Goal: Information Seeking & Learning: Understand process/instructions

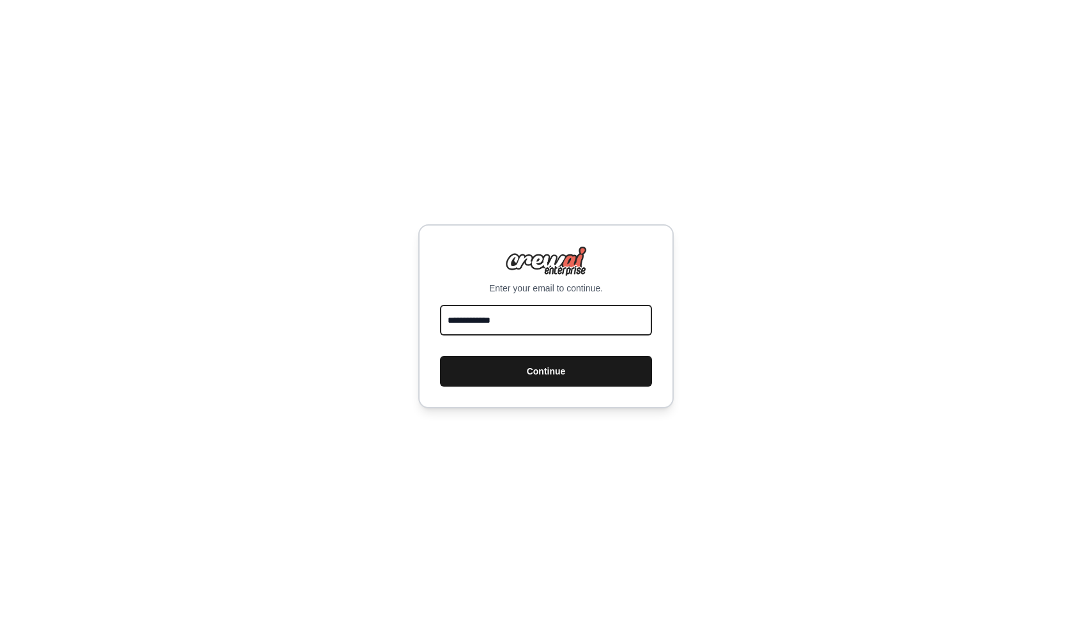
type input "**********"
click at [539, 371] on button "Continue" at bounding box center [546, 371] width 212 height 31
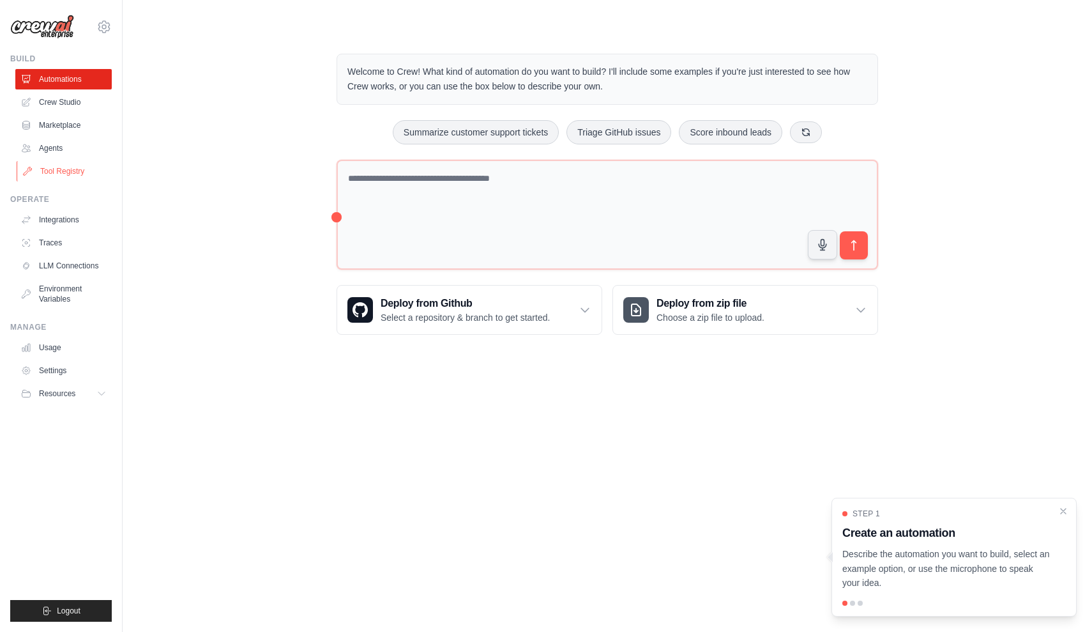
click at [62, 167] on link "Tool Registry" at bounding box center [65, 171] width 96 height 20
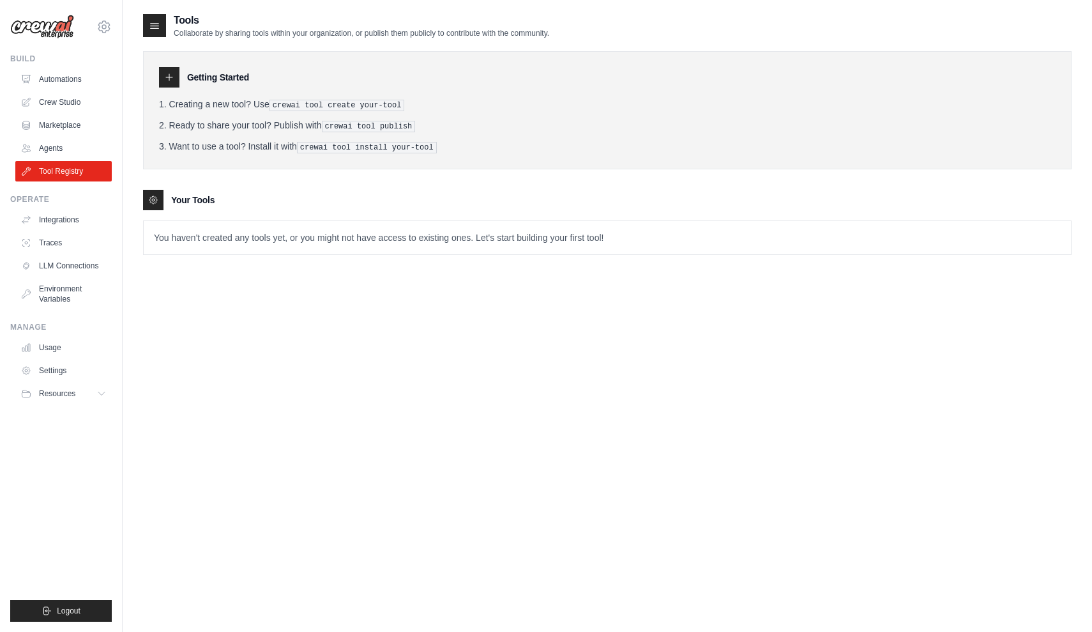
click at [364, 149] on pre "crewai tool install your-tool" at bounding box center [367, 147] width 140 height 11
click at [167, 79] on icon at bounding box center [169, 77] width 10 height 10
click at [296, 147] on li "Want to use a tool? Install it with crewai tool install your-tool" at bounding box center [607, 146] width 897 height 13
click at [323, 147] on pre "crewai tool install your-tool" at bounding box center [367, 147] width 140 height 11
click at [437, 149] on pre "crewai tool install your-tool" at bounding box center [367, 147] width 140 height 11
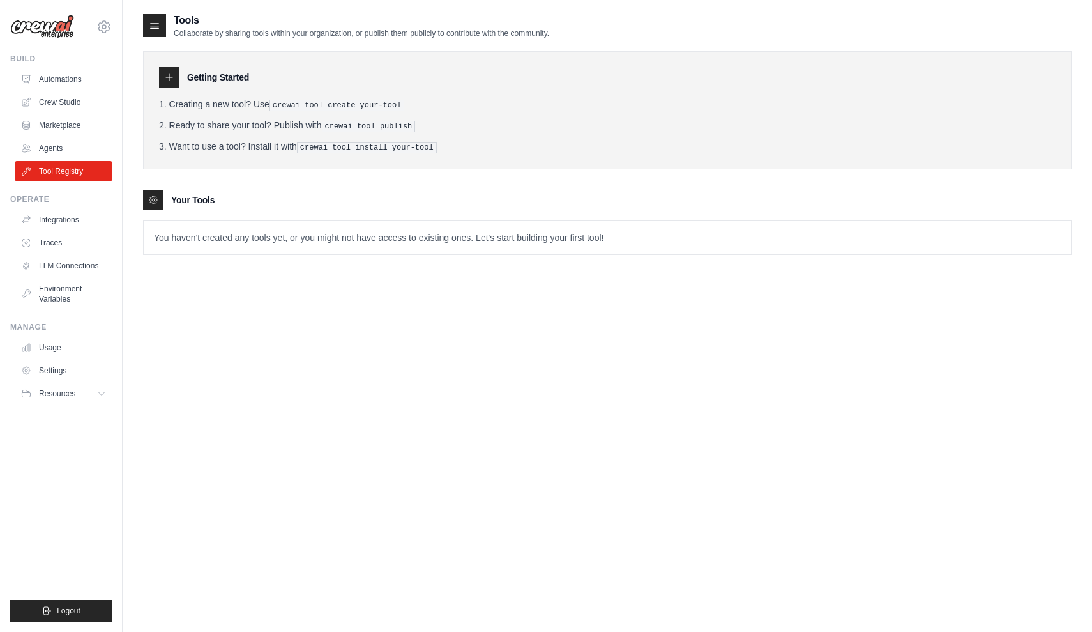
click at [300, 144] on pre "crewai tool install your-tool" at bounding box center [367, 147] width 140 height 11
click at [167, 80] on icon at bounding box center [169, 77] width 10 height 10
click at [208, 81] on h3 "Getting Started" at bounding box center [218, 77] width 62 height 13
click at [155, 25] on icon at bounding box center [154, 25] width 13 height 13
drag, startPoint x: 302, startPoint y: 147, endPoint x: 485, endPoint y: 158, distance: 183.6
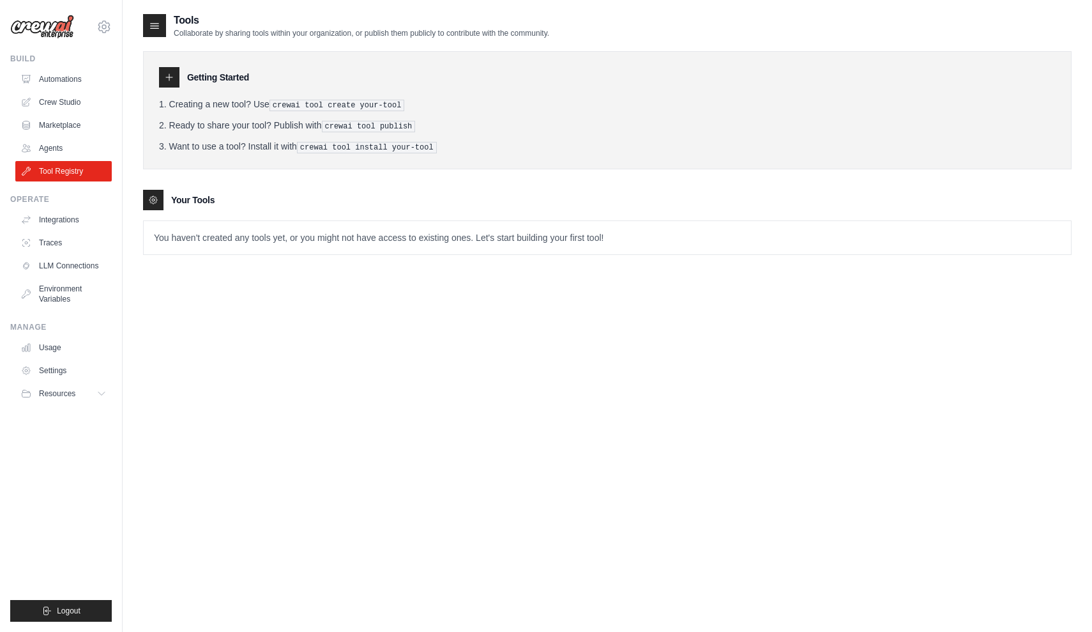
click at [485, 158] on div "Getting Started Creating a new tool? Use crewai tool create your-tool Ready to …" at bounding box center [607, 110] width 928 height 118
copy li "crewai tool install your-tool"
click at [620, 236] on p "You haven't created any tools yet, or you might not have access to existing one…" at bounding box center [607, 237] width 927 height 33
click at [566, 284] on div "Tools Collaborate by sharing tools within your organization, or publish them pu…" at bounding box center [607, 329] width 928 height 632
click at [63, 79] on link "Automations" at bounding box center [65, 79] width 96 height 20
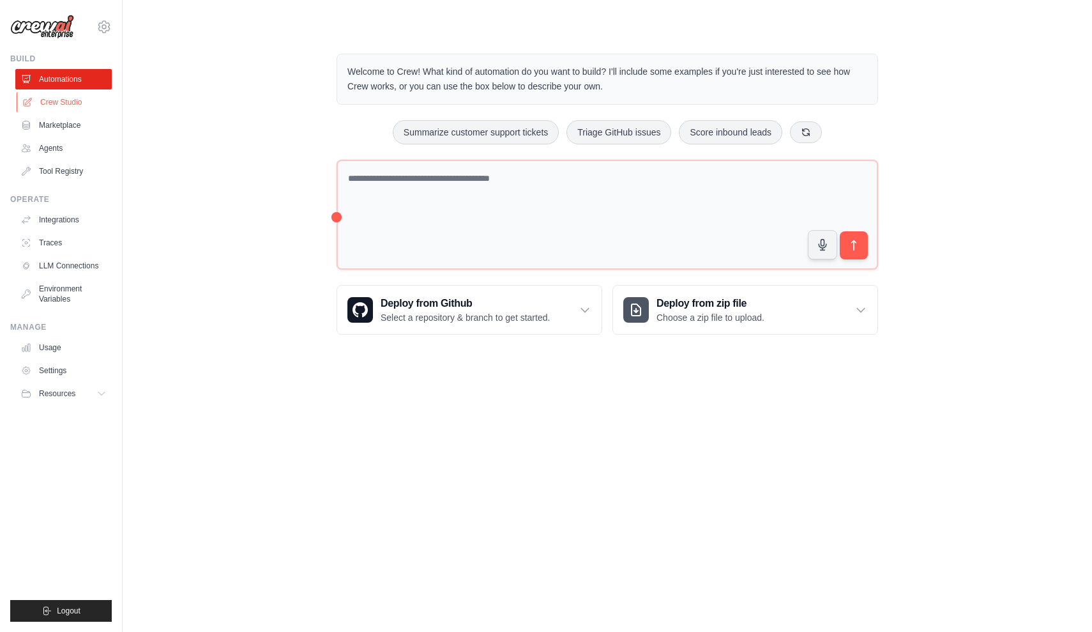
click at [61, 104] on link "Crew Studio" at bounding box center [65, 102] width 96 height 20
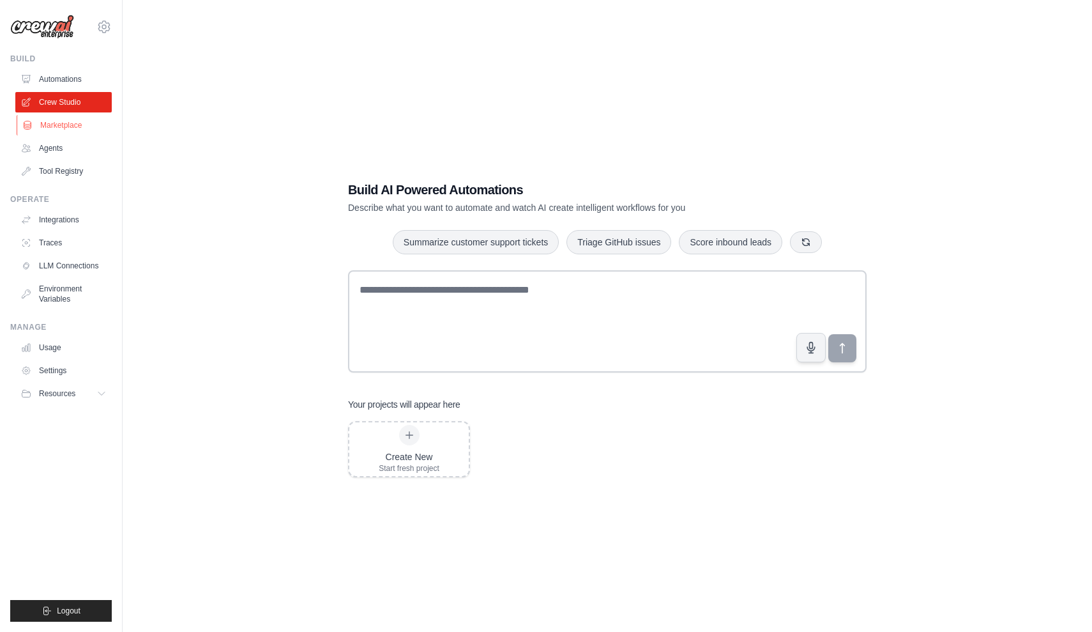
click at [57, 124] on link "Marketplace" at bounding box center [65, 125] width 96 height 20
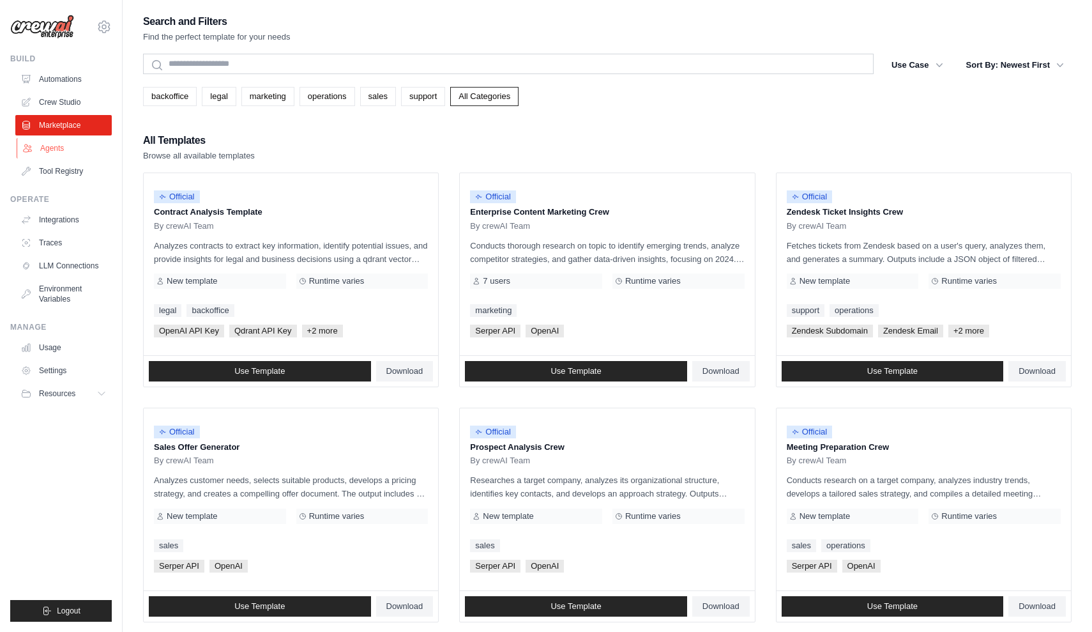
click at [55, 148] on link "Agents" at bounding box center [65, 148] width 96 height 20
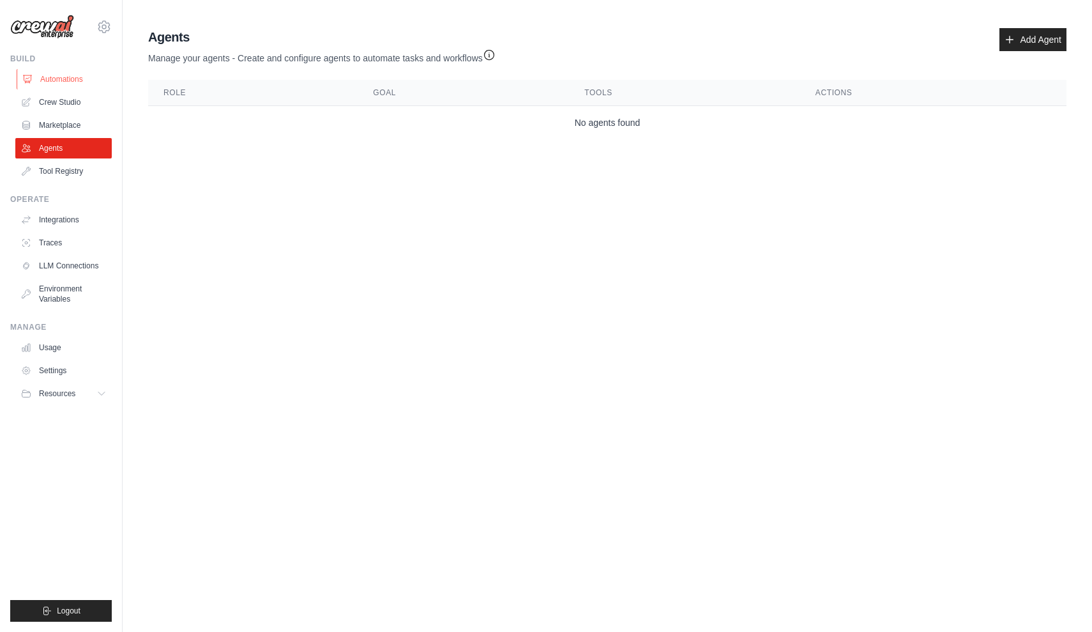
click at [50, 80] on link "Automations" at bounding box center [65, 79] width 96 height 20
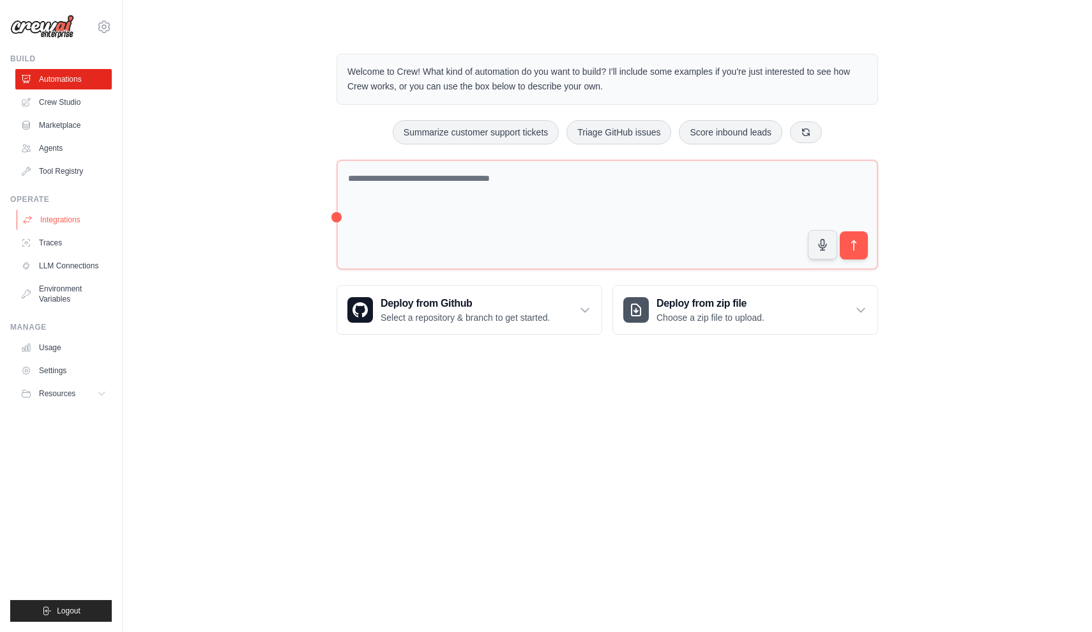
click at [54, 216] on link "Integrations" at bounding box center [65, 219] width 96 height 20
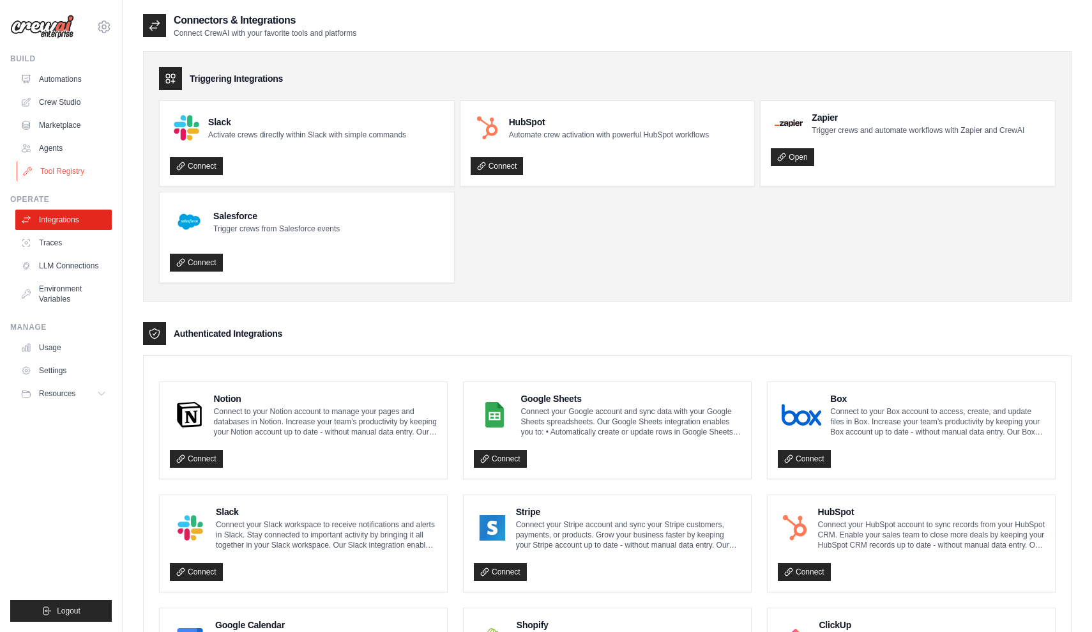
click at [73, 172] on link "Tool Registry" at bounding box center [65, 171] width 96 height 20
